Goal: Book appointment/travel/reservation

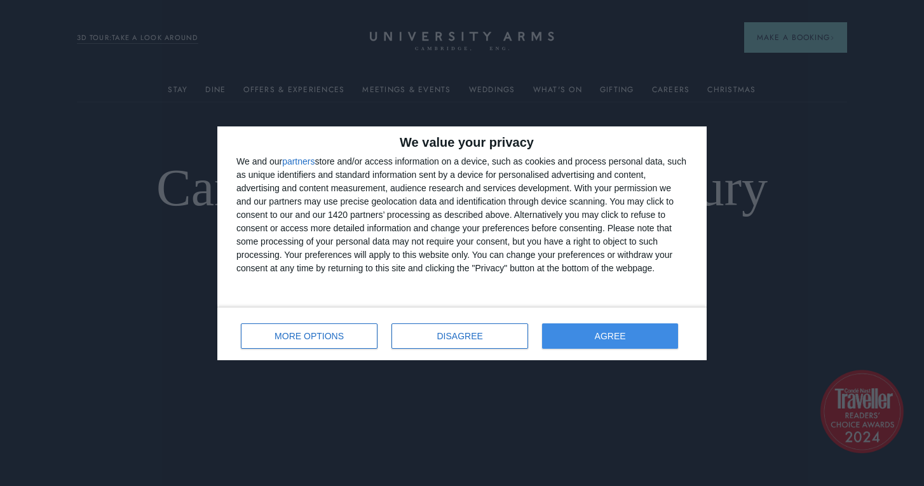
click at [622, 334] on span "AGREE" at bounding box center [610, 336] width 31 height 9
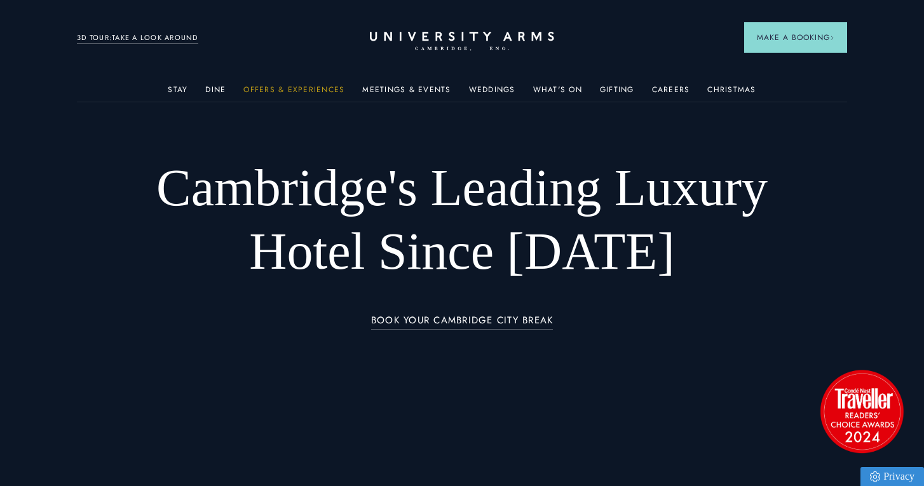
click at [271, 89] on link "Offers & Experiences" at bounding box center [293, 93] width 101 height 17
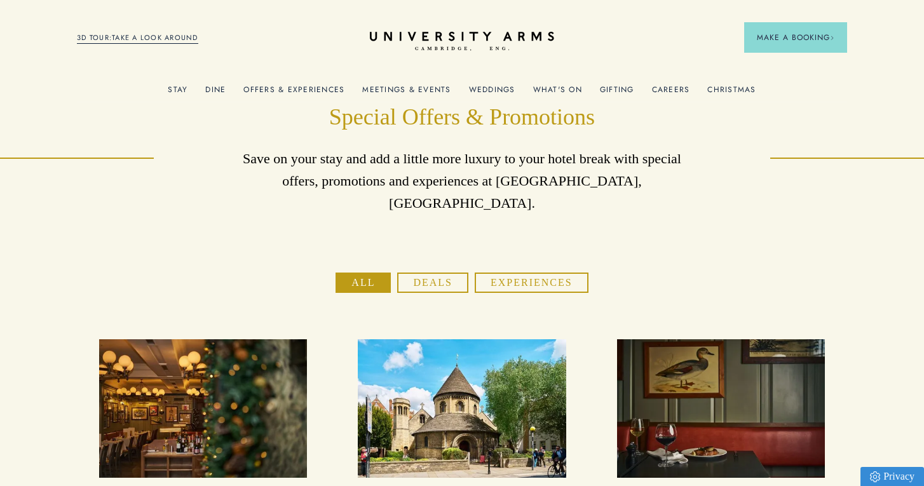
click at [189, 38] on link "3D TOUR:TAKE A LOOK AROUND" at bounding box center [137, 37] width 121 height 11
click at [564, 85] on link "What's On" at bounding box center [557, 93] width 49 height 17
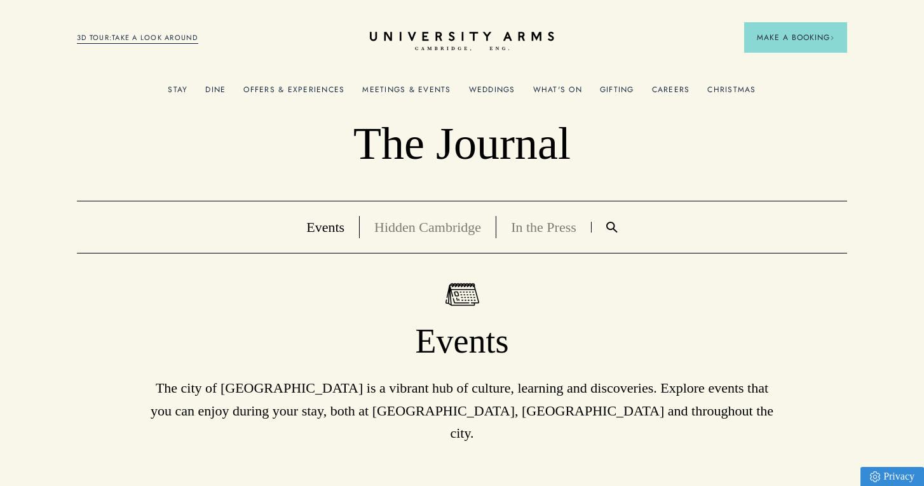
click at [387, 82] on div "Meetings & Events" at bounding box center [406, 88] width 88 height 25
click at [392, 88] on link "Meetings & Events" at bounding box center [406, 93] width 88 height 17
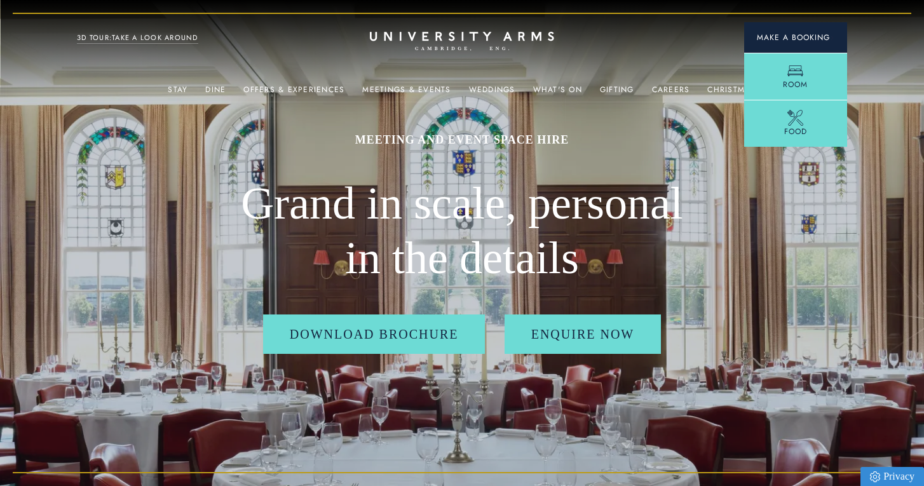
click at [820, 34] on span "Make a Booking" at bounding box center [796, 37] width 78 height 11
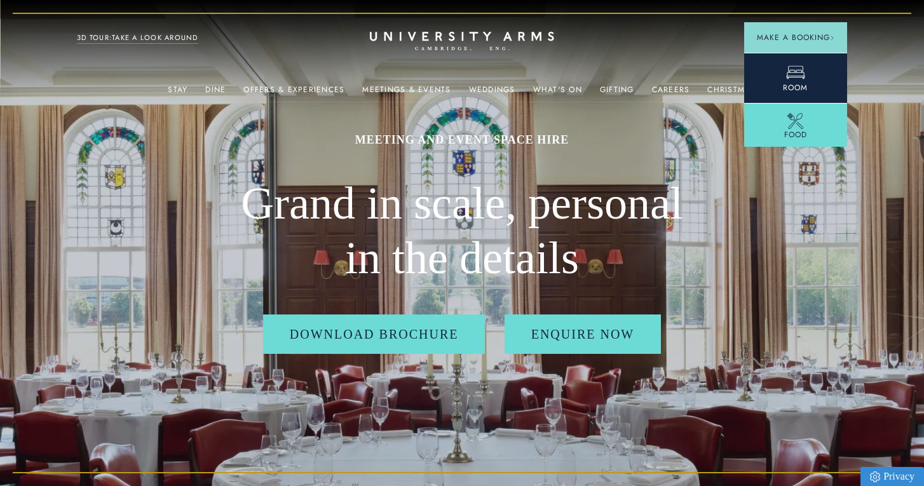
click at [798, 86] on span "Room" at bounding box center [795, 87] width 25 height 11
